Goal: Task Accomplishment & Management: Use online tool/utility

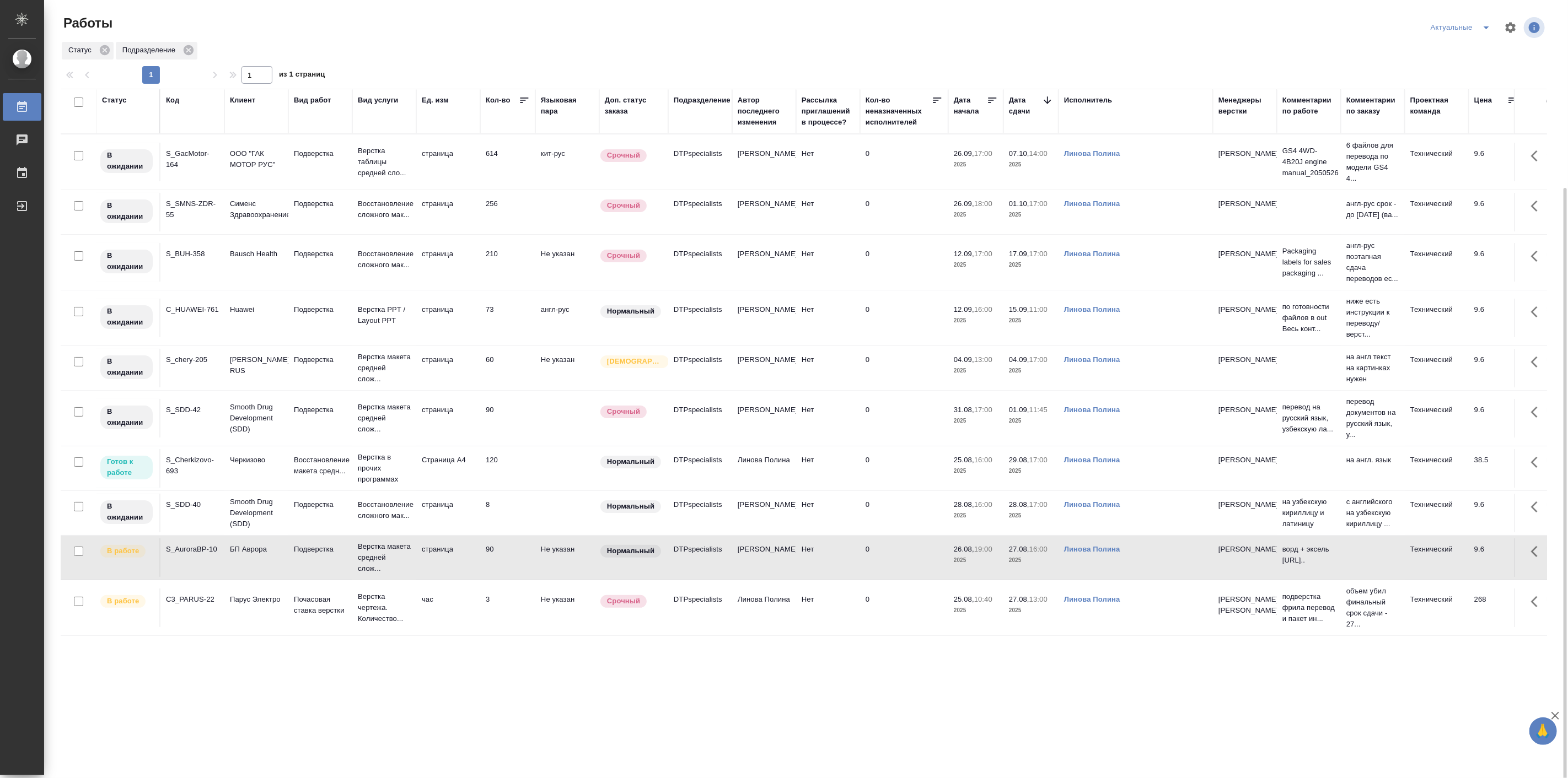
scroll to position [102, 0]
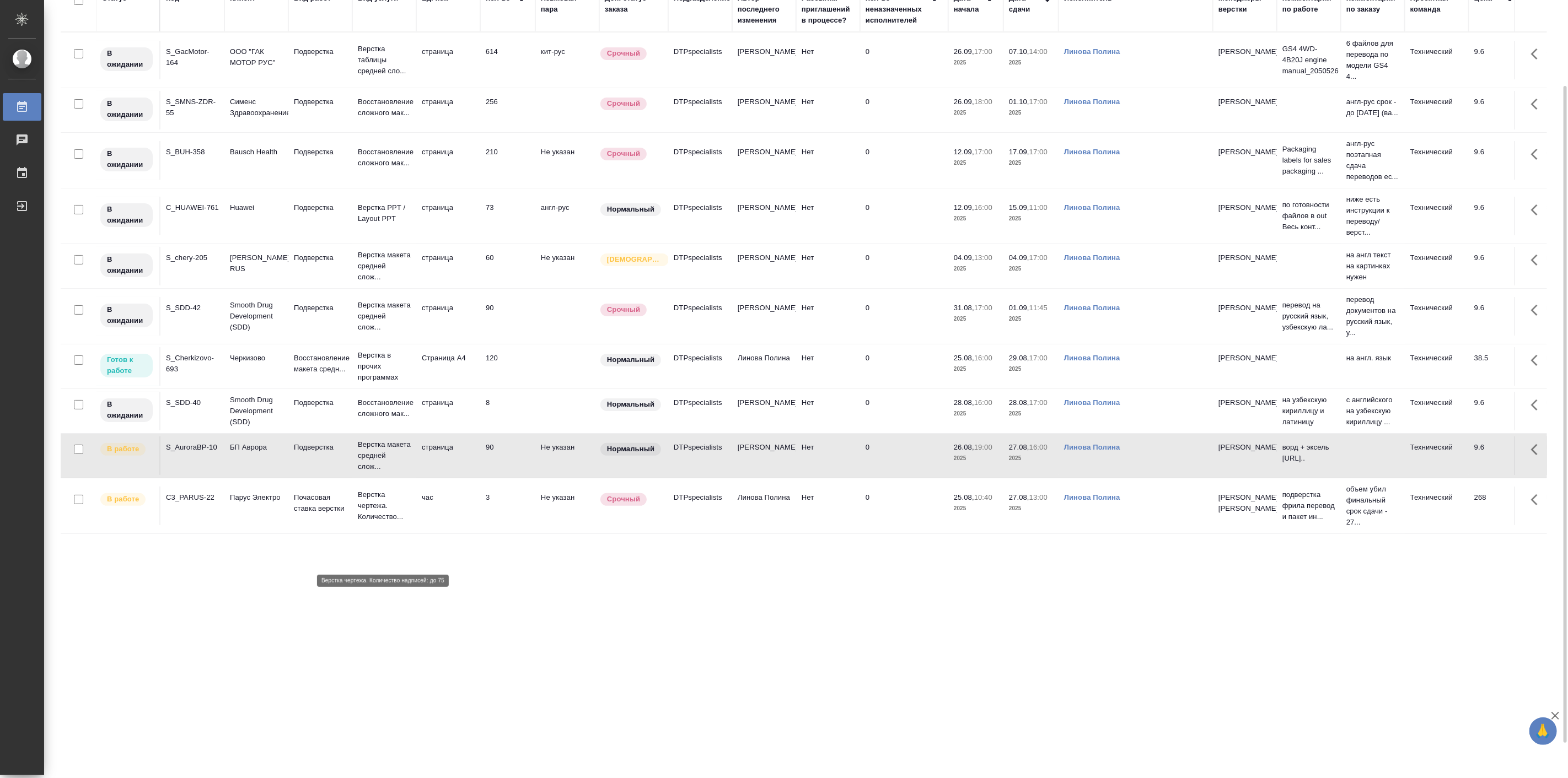
click at [373, 522] on p "Верстка чертежа. Количество..." at bounding box center [384, 505] width 53 height 33
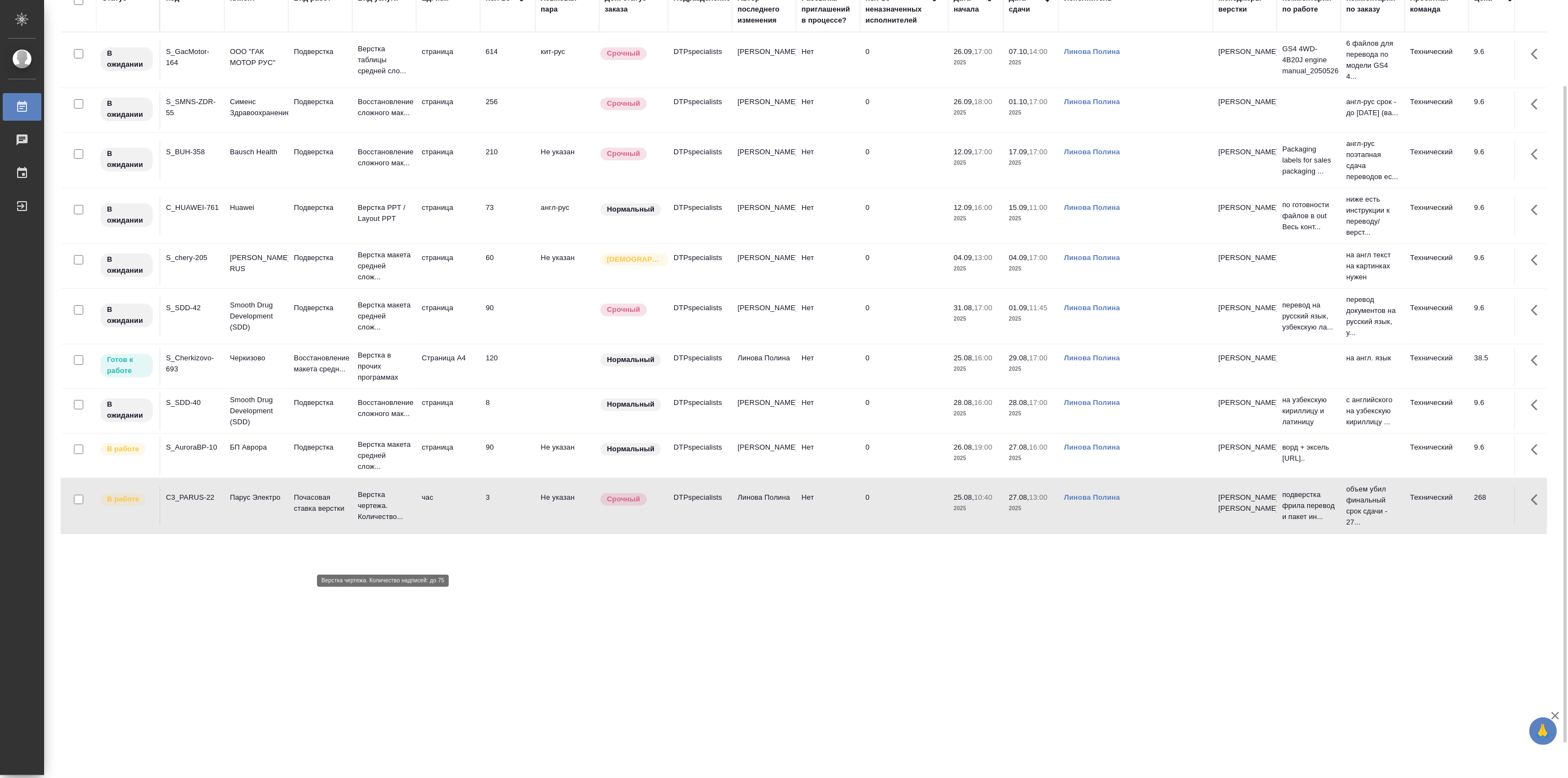
click at [373, 522] on p "Верстка чертежа. Количество..." at bounding box center [384, 505] width 53 height 33
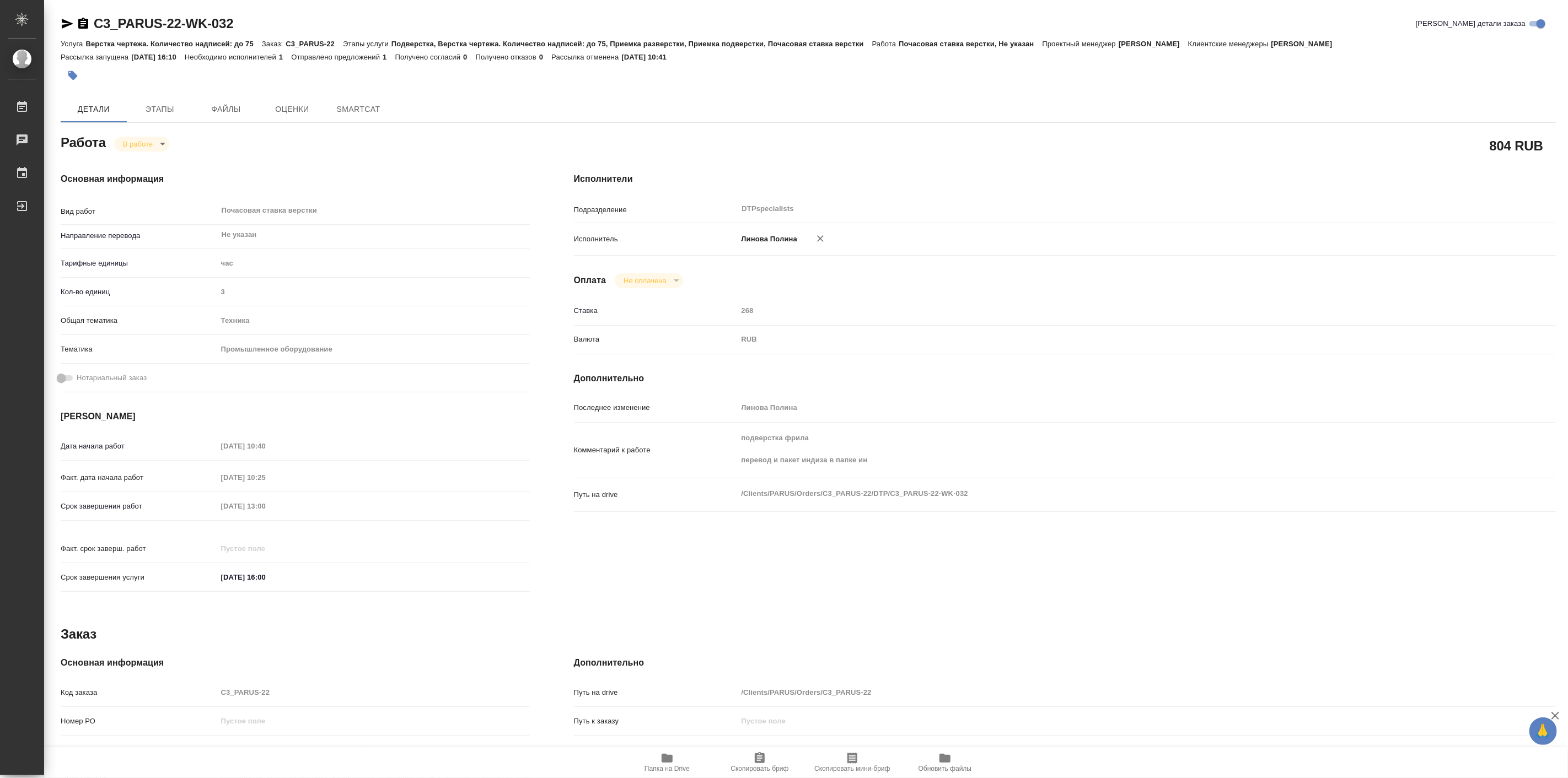
type textarea "x"
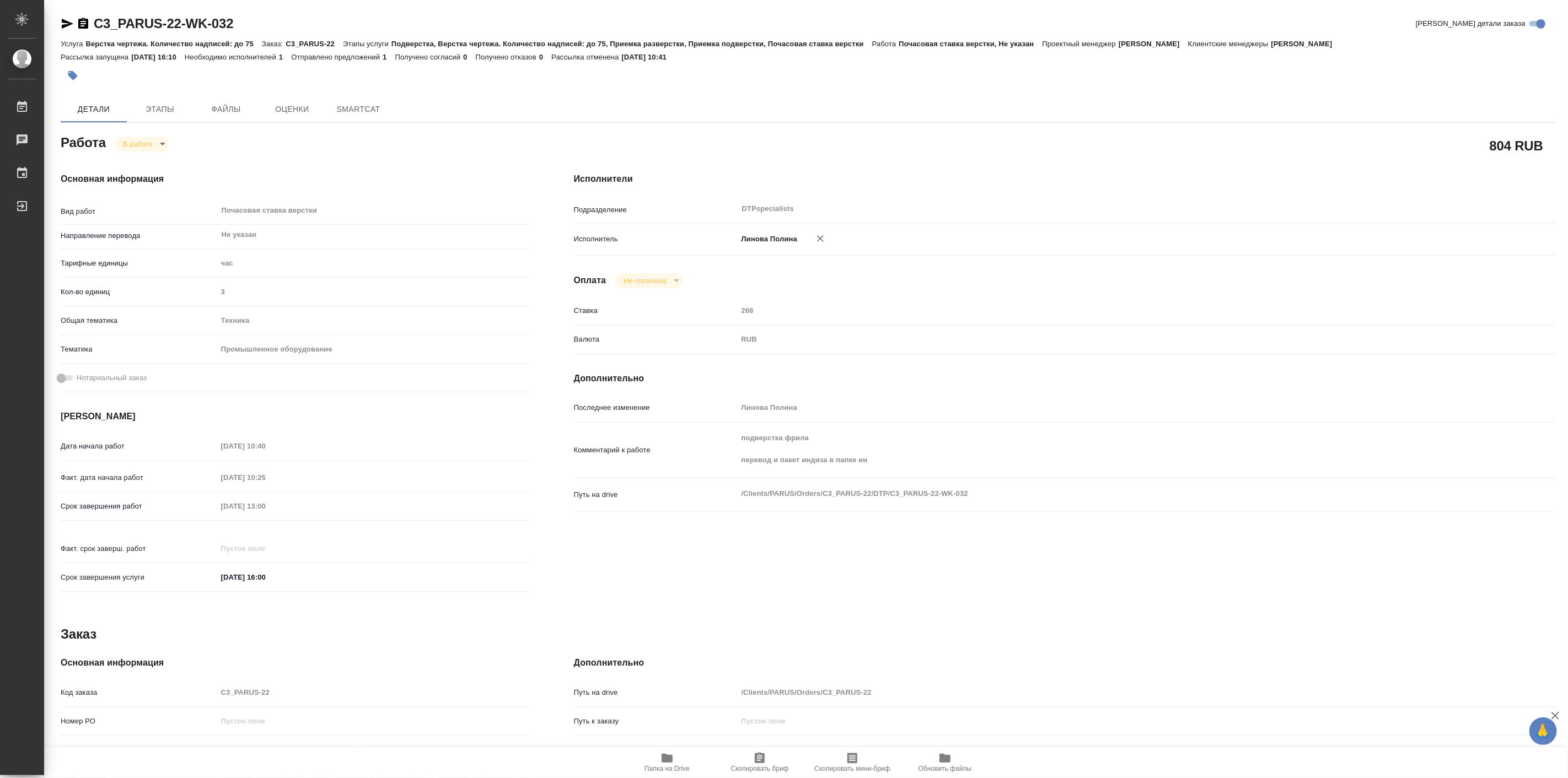
type textarea "x"
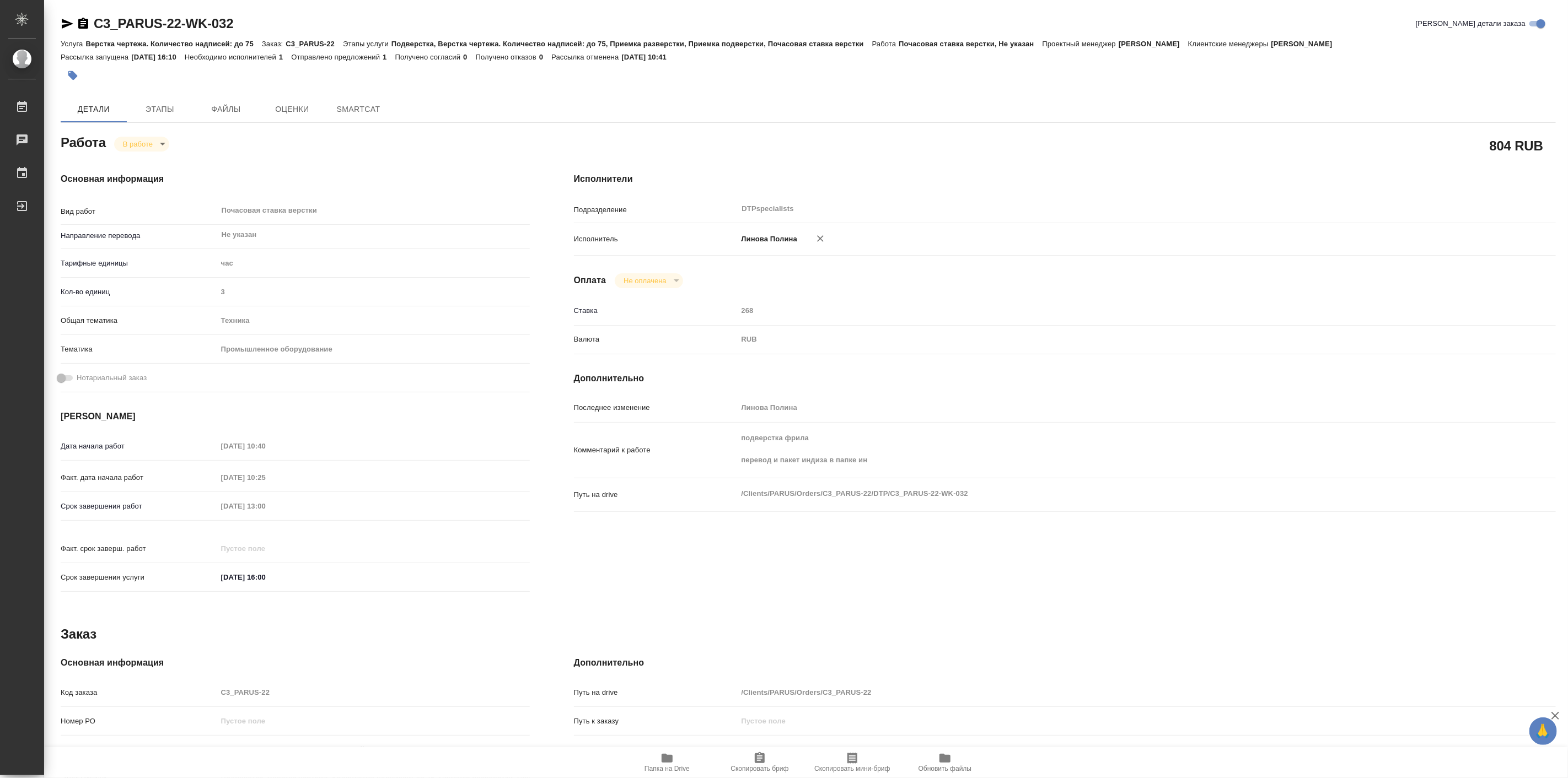
type textarea "x"
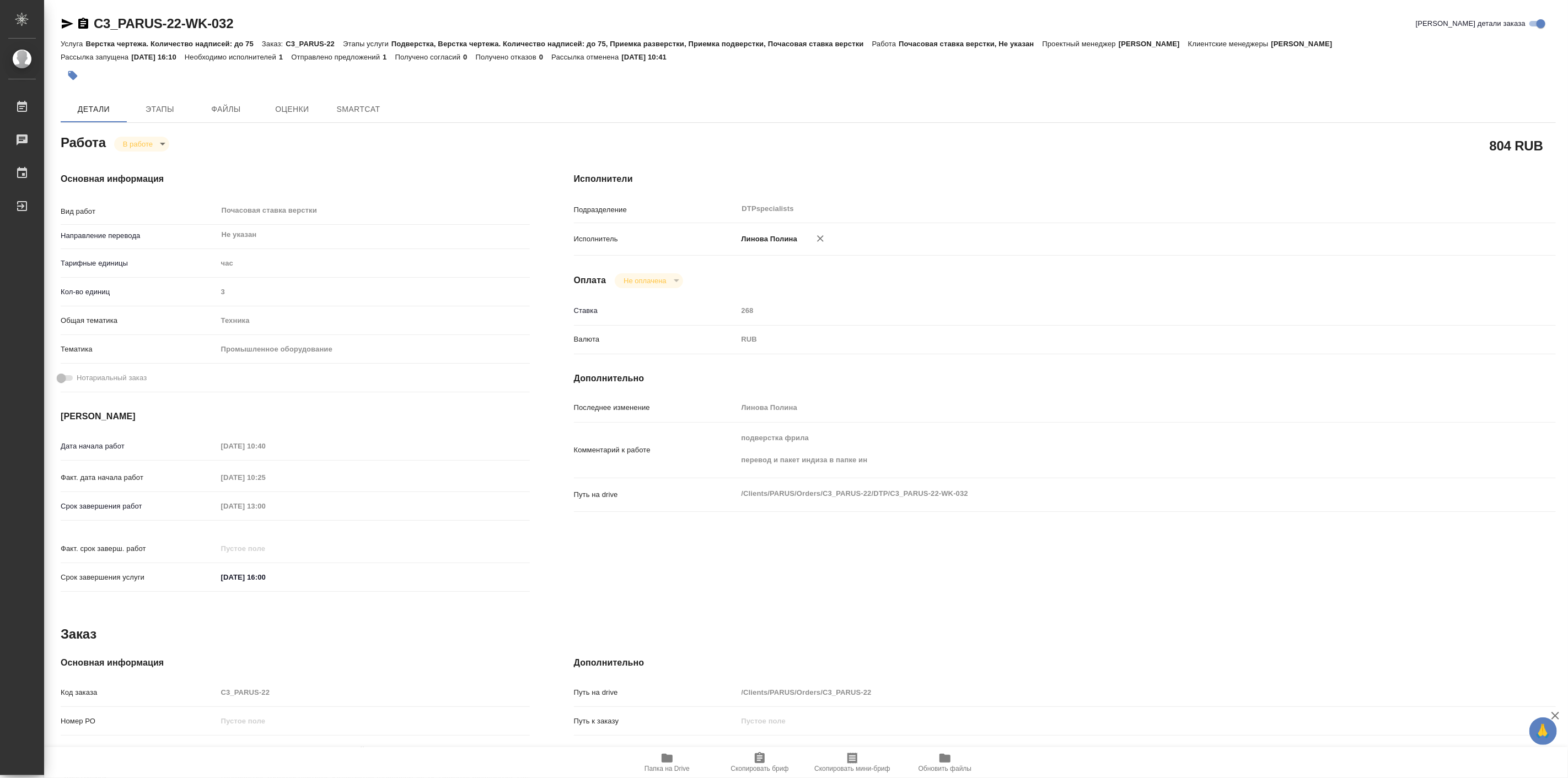
type textarea "x"
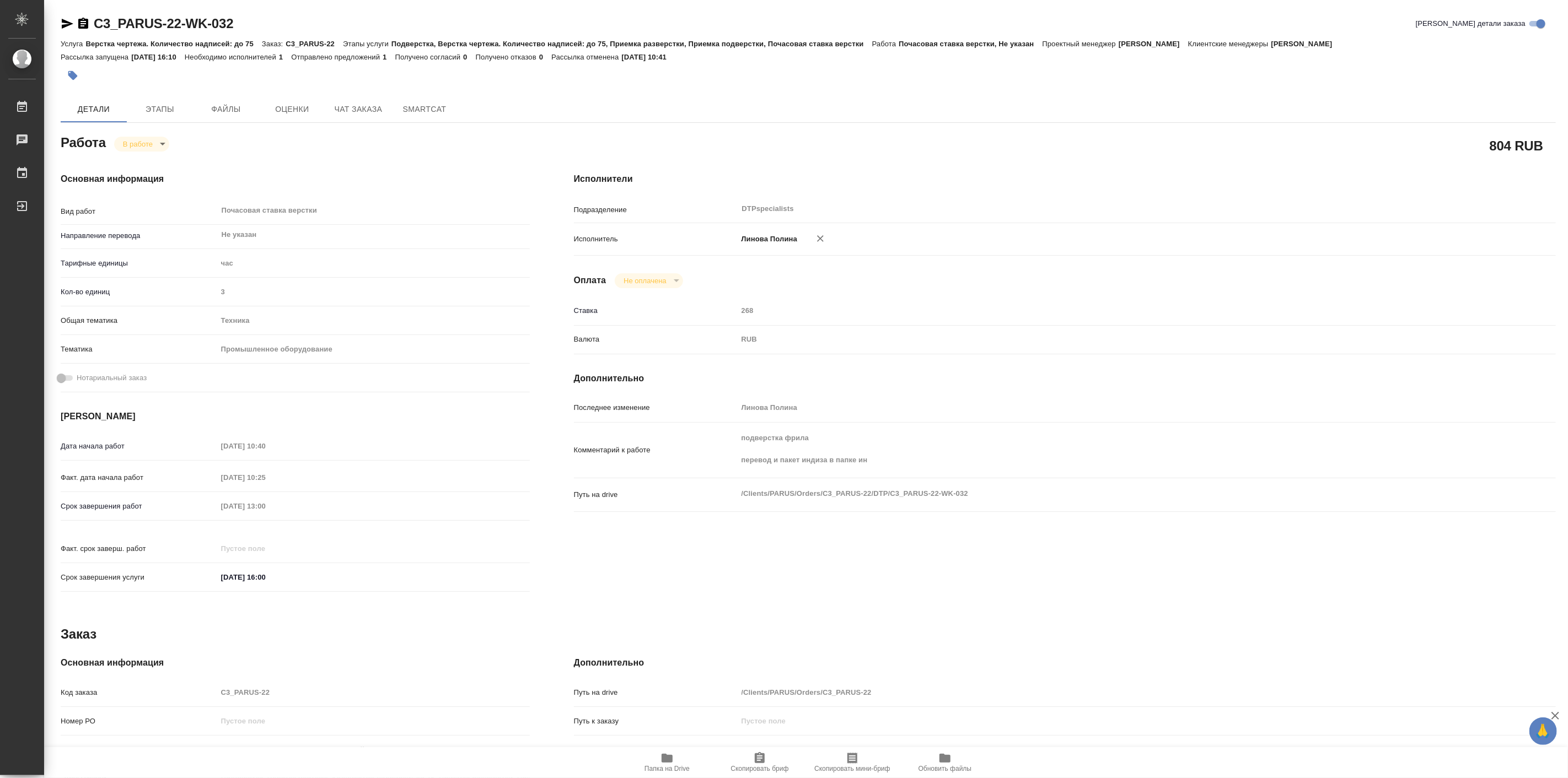
type textarea "x"
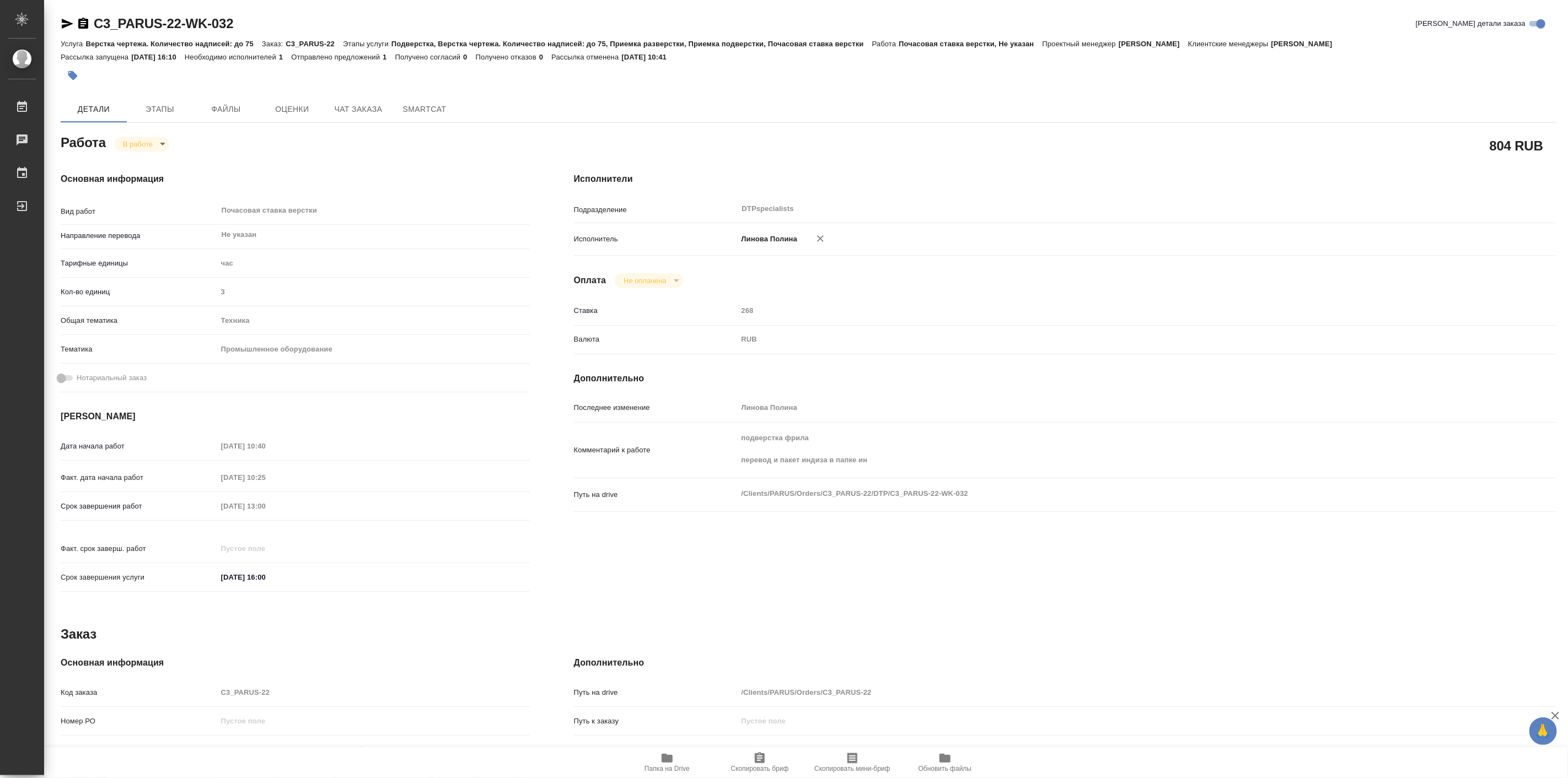
type textarea "x"
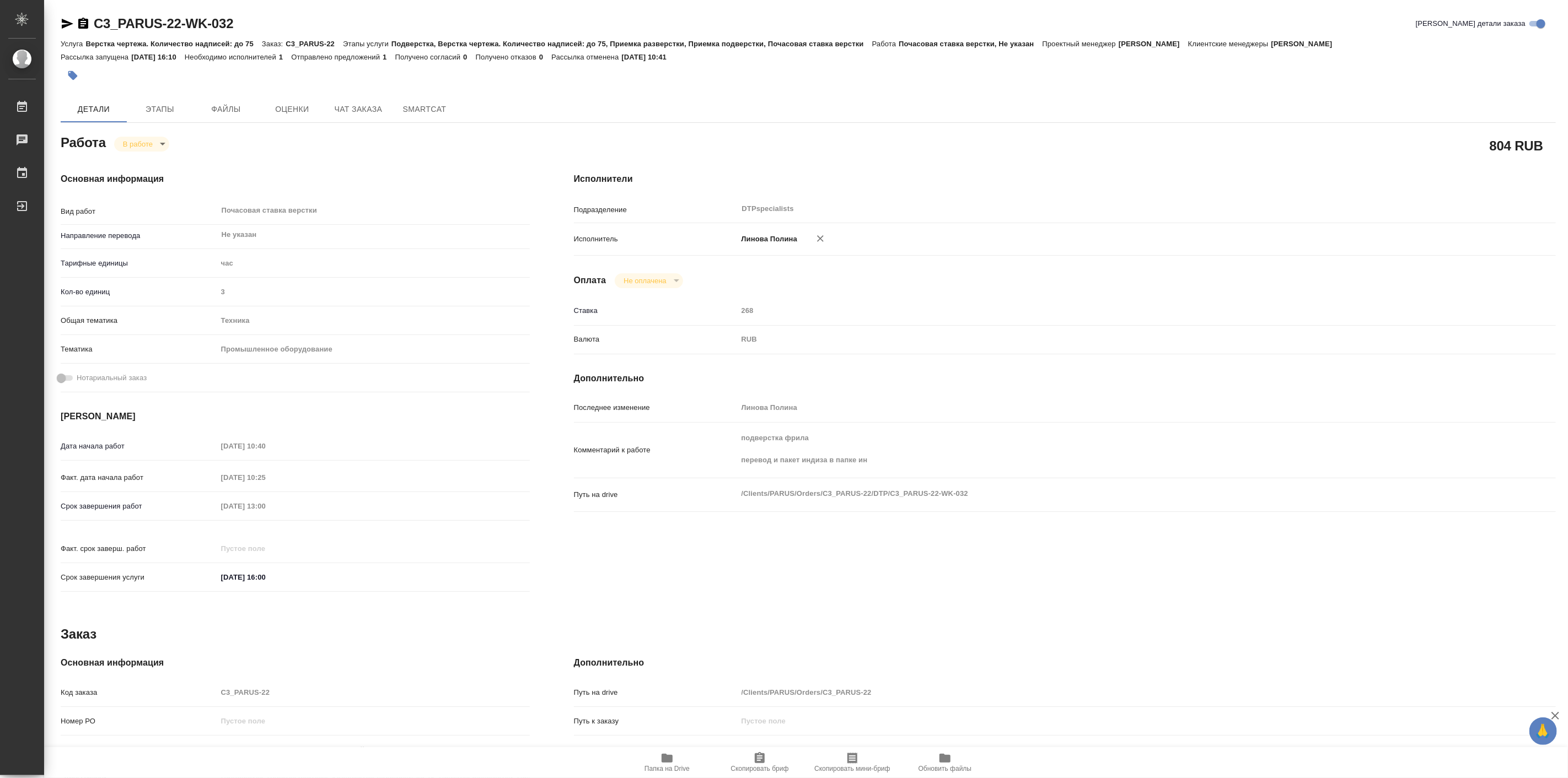
click at [638, 107] on div "Детали Этапы Файлы Оценки Чат заказа SmartCat" at bounding box center [809, 109] width 1495 height 26
